Goal: Book appointment/travel/reservation

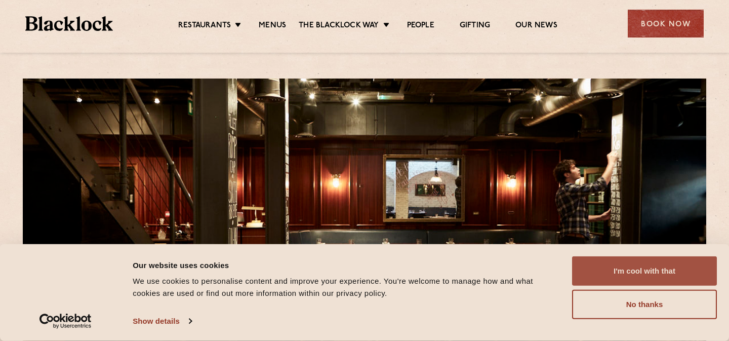
click at [602, 269] on button "I'm cool with that" at bounding box center [644, 270] width 145 height 29
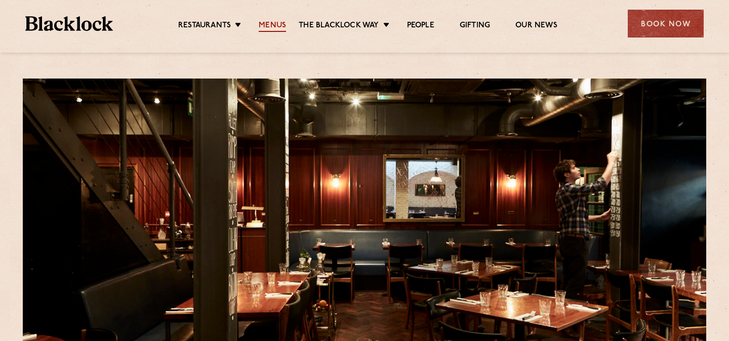
click at [271, 27] on link "Menus" at bounding box center [272, 26] width 27 height 11
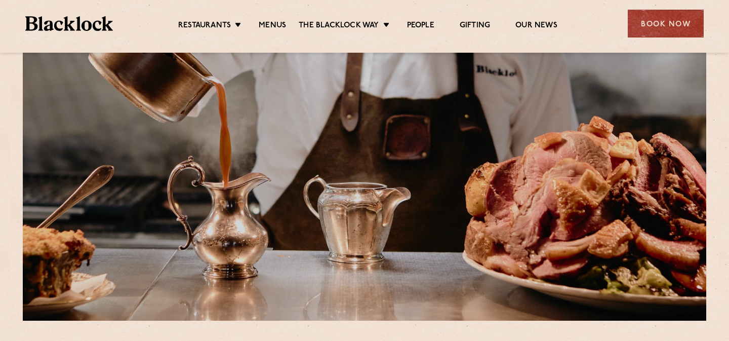
scroll to position [50, 0]
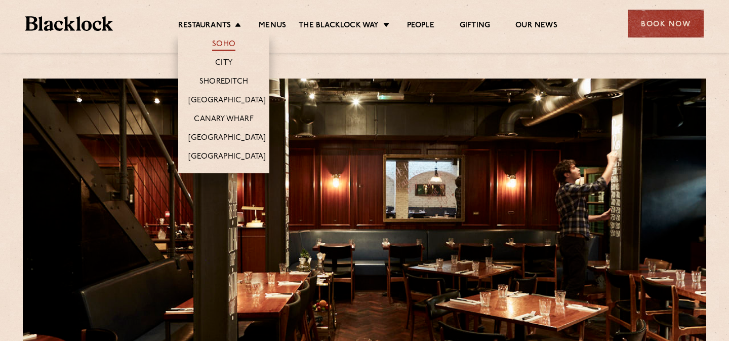
click at [219, 43] on link "Soho" at bounding box center [223, 45] width 23 height 11
click at [225, 46] on link "Soho" at bounding box center [223, 45] width 23 height 11
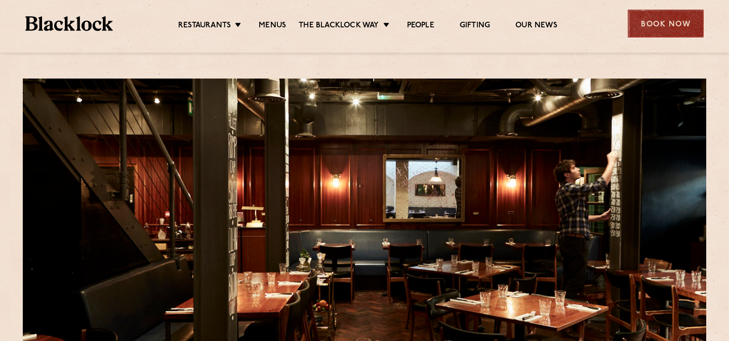
click at [664, 21] on div "Book Now" at bounding box center [666, 24] width 76 height 28
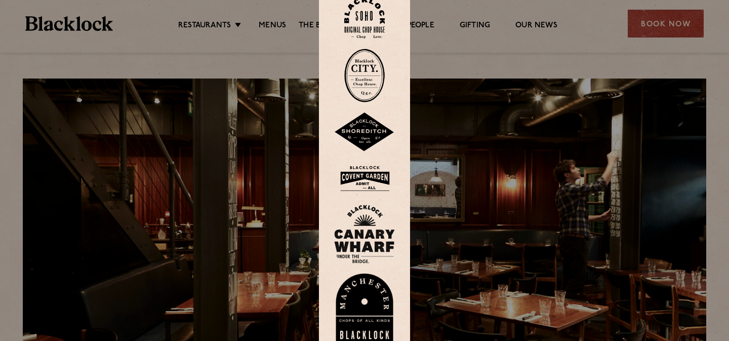
click at [365, 25] on img at bounding box center [364, 17] width 41 height 41
